Goal: Information Seeking & Learning: Learn about a topic

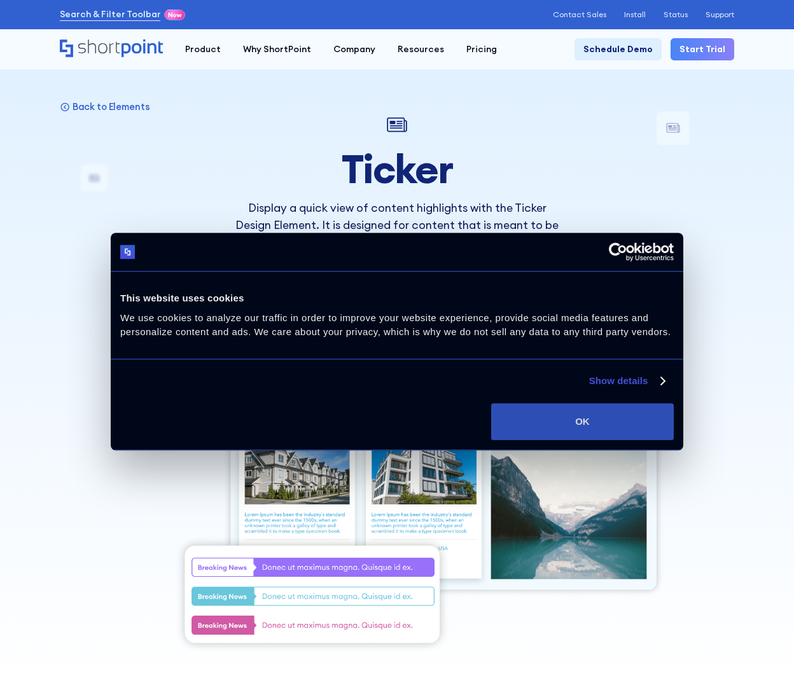
click at [630, 418] on button "OK" at bounding box center [582, 421] width 183 height 37
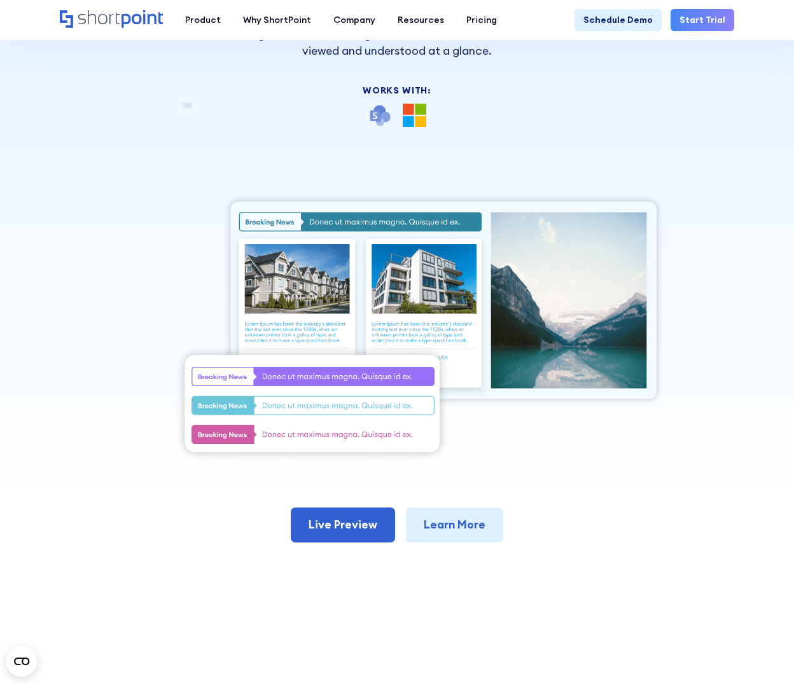
scroll to position [255, 0]
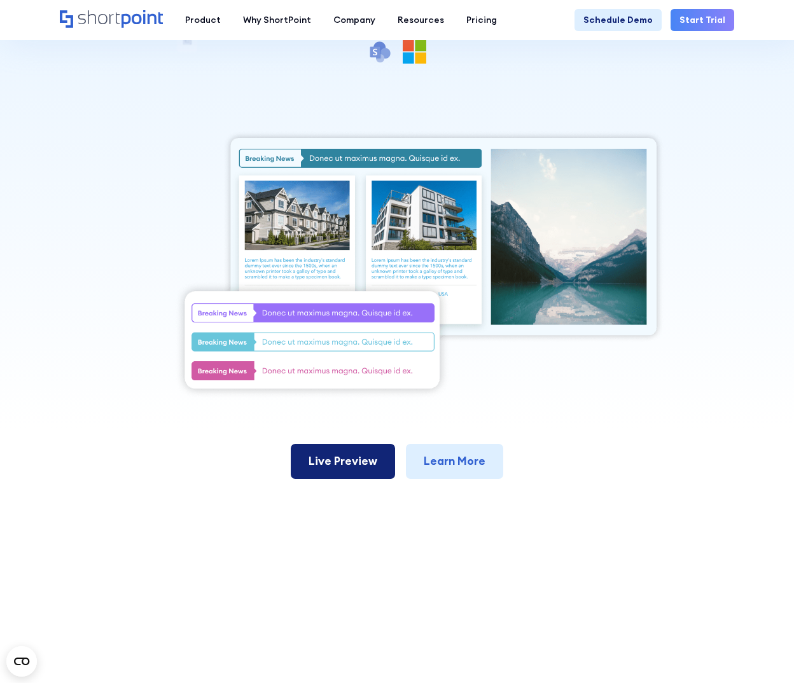
click at [344, 459] on link "Live Preview" at bounding box center [343, 461] width 104 height 34
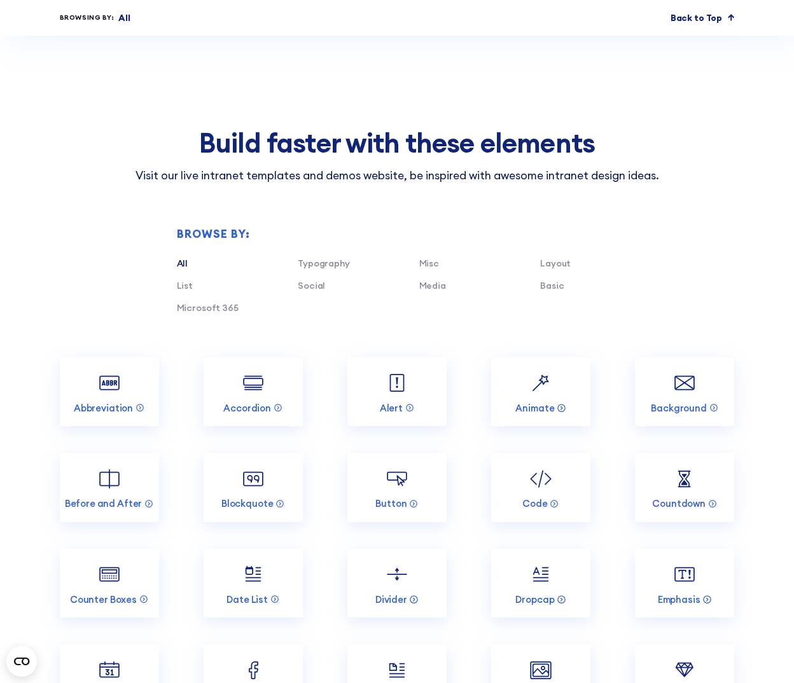
scroll to position [2800, 0]
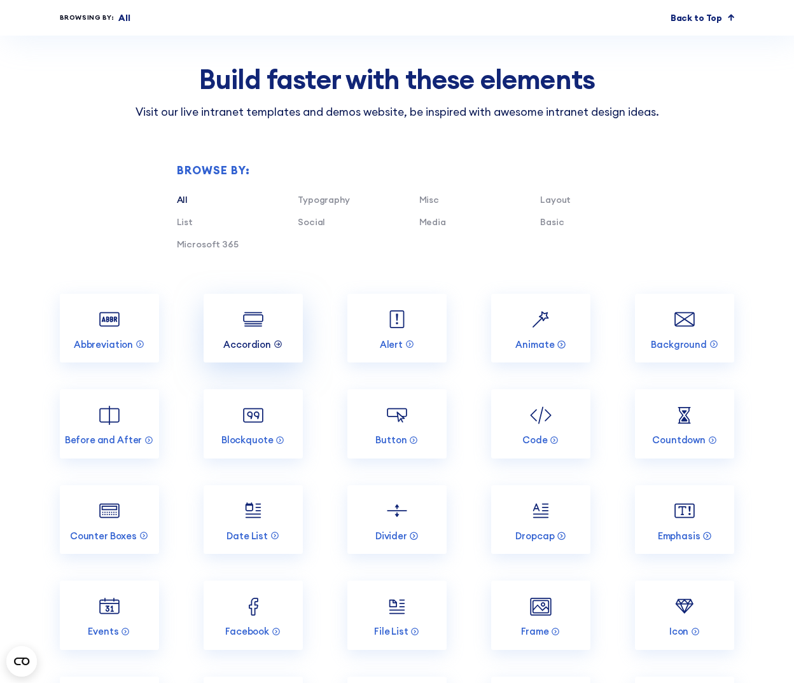
click at [245, 339] on p "Accordion" at bounding box center [247, 345] width 48 height 12
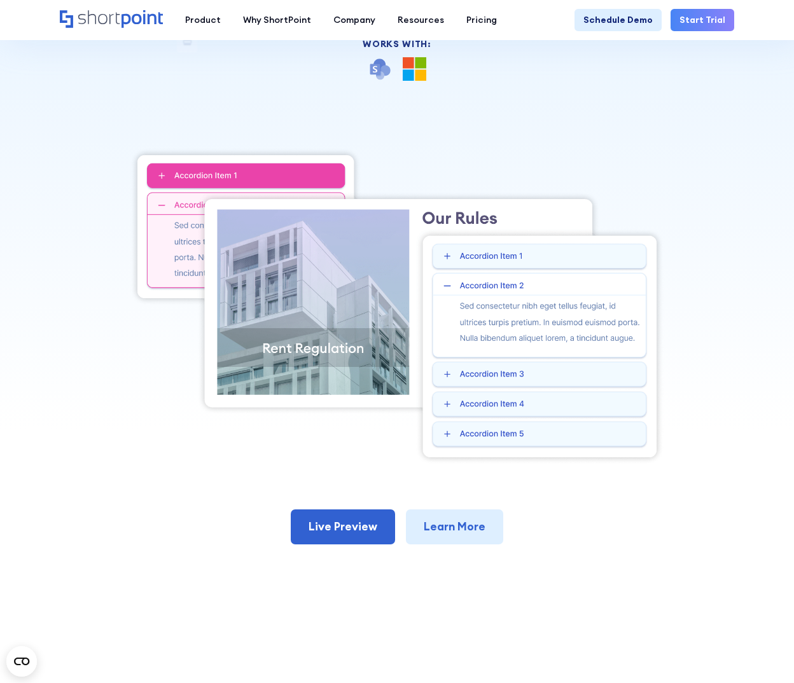
scroll to position [255, 0]
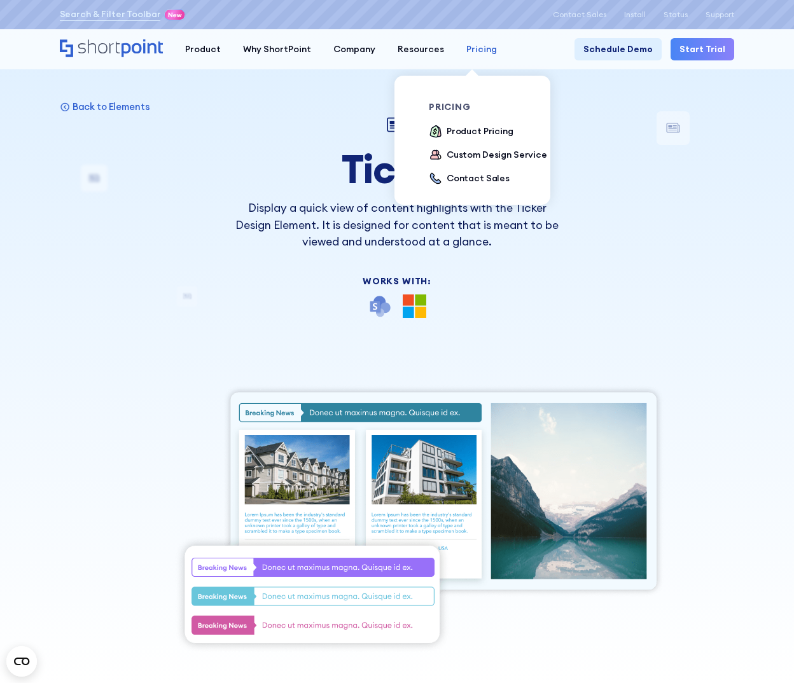
click at [471, 51] on div "Pricing" at bounding box center [481, 49] width 31 height 13
click at [493, 130] on div "Product Pricing" at bounding box center [480, 131] width 67 height 13
